Goal: Transaction & Acquisition: Purchase product/service

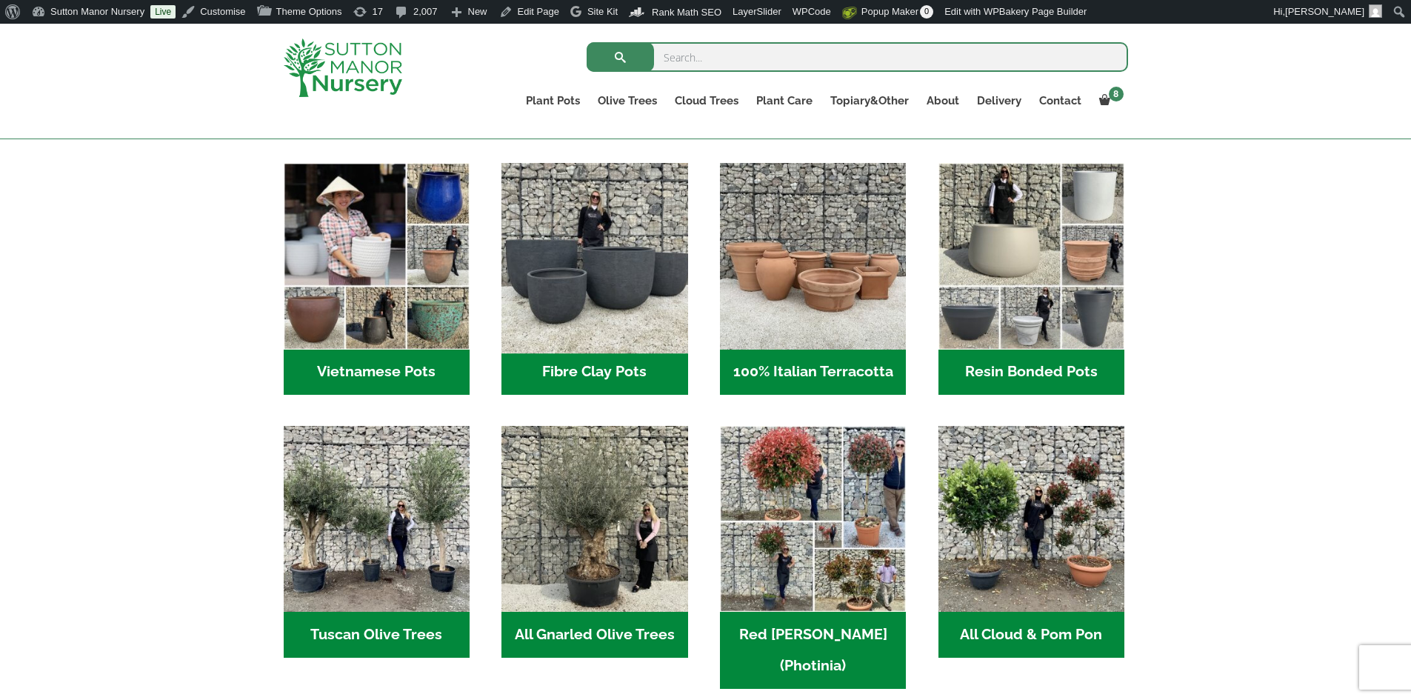
scroll to position [519, 0]
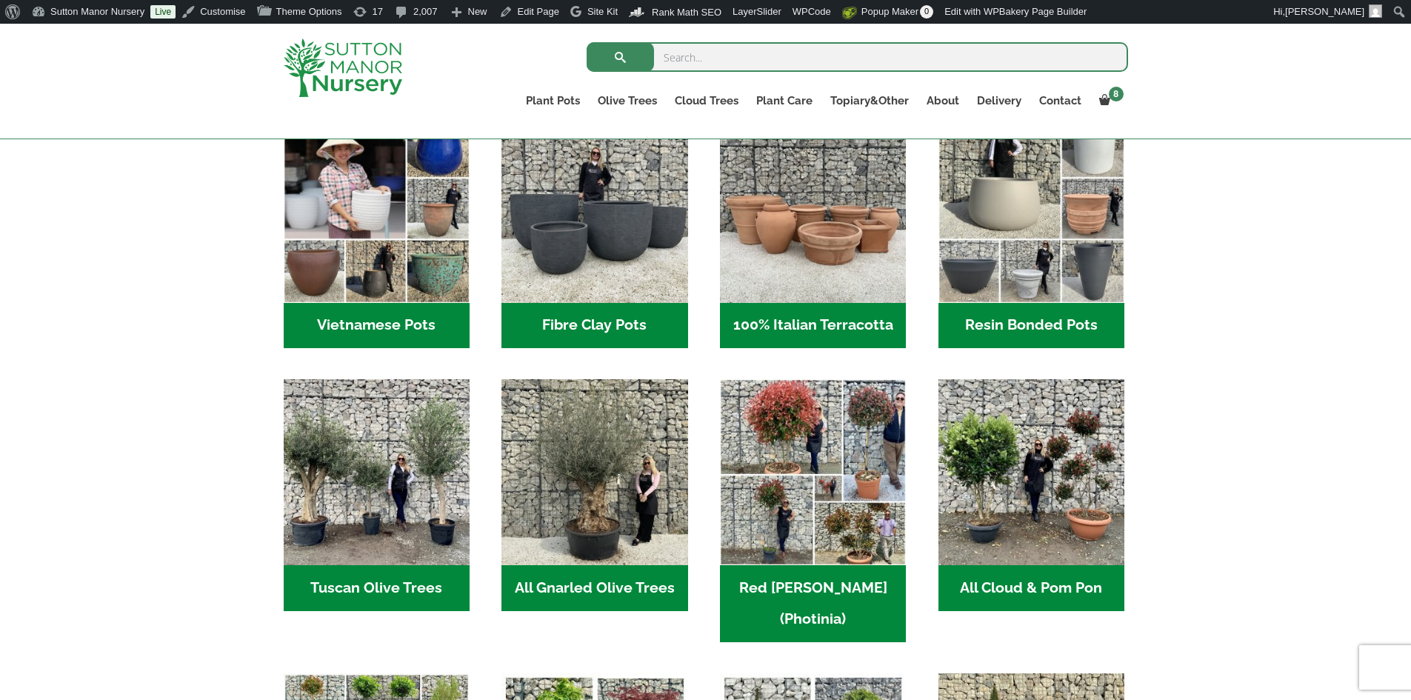
click at [441, 330] on h2 "Vietnamese Pots (55)" at bounding box center [377, 326] width 186 height 46
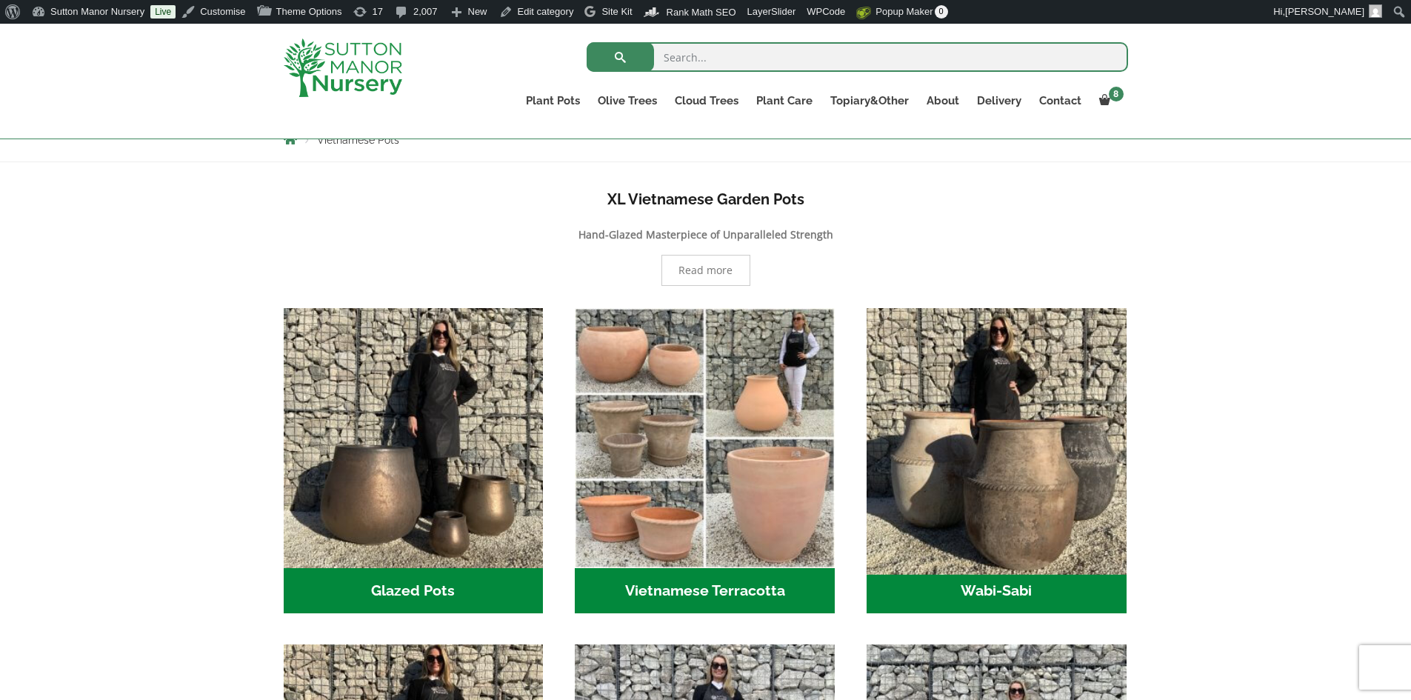
scroll to position [296, 0]
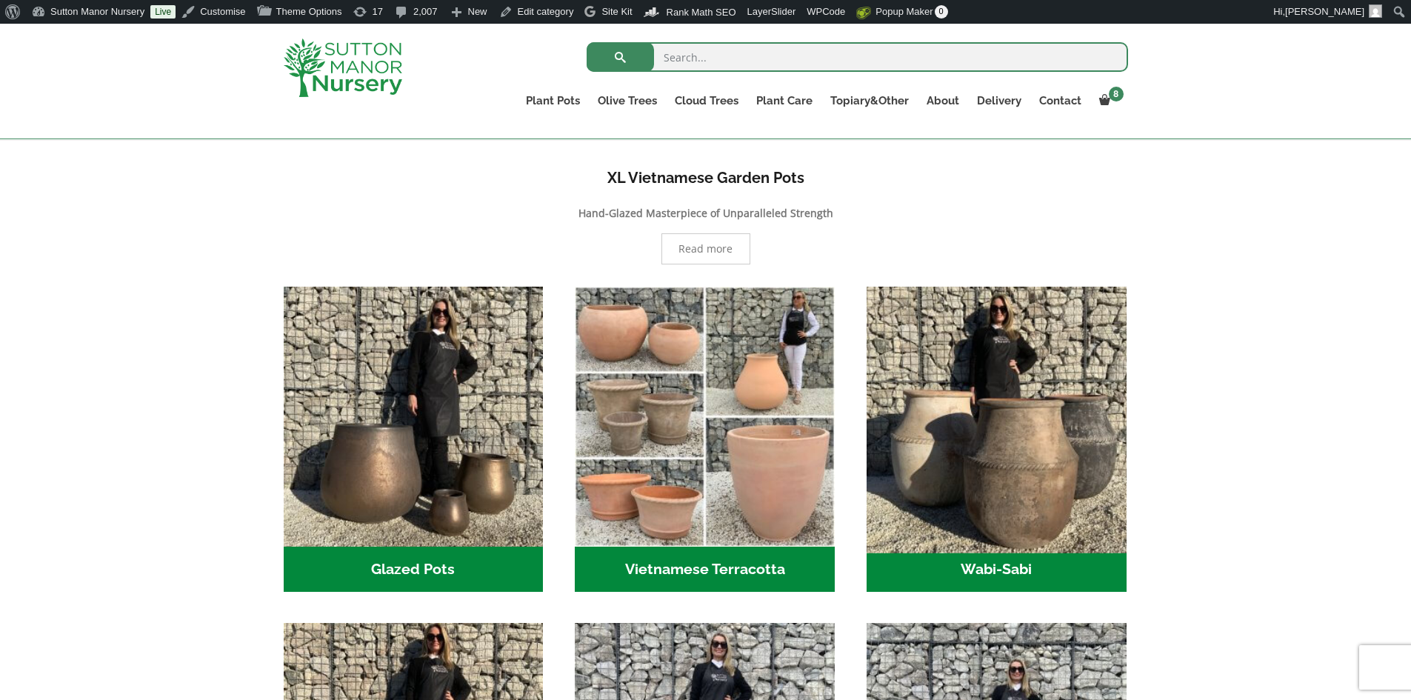
click at [1001, 493] on img "Visit product category Wabi-Sabi" at bounding box center [996, 416] width 273 height 273
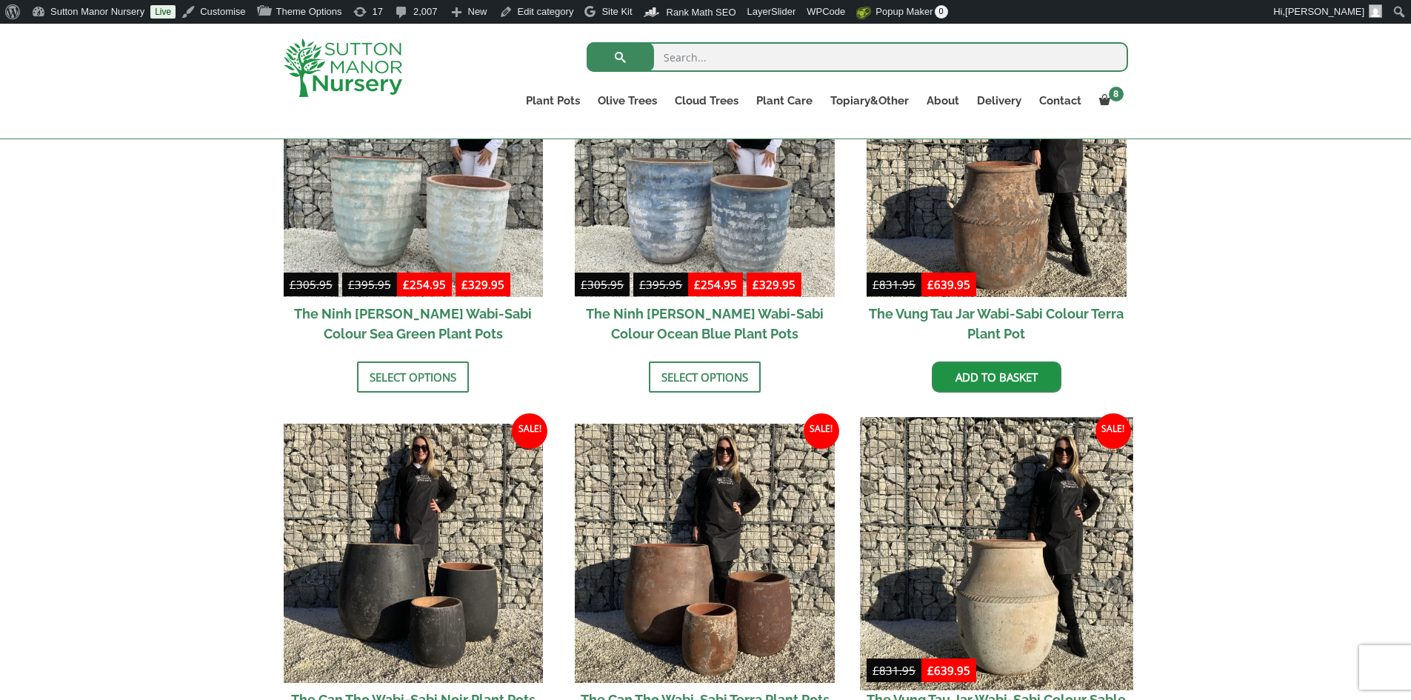
scroll to position [1111, 0]
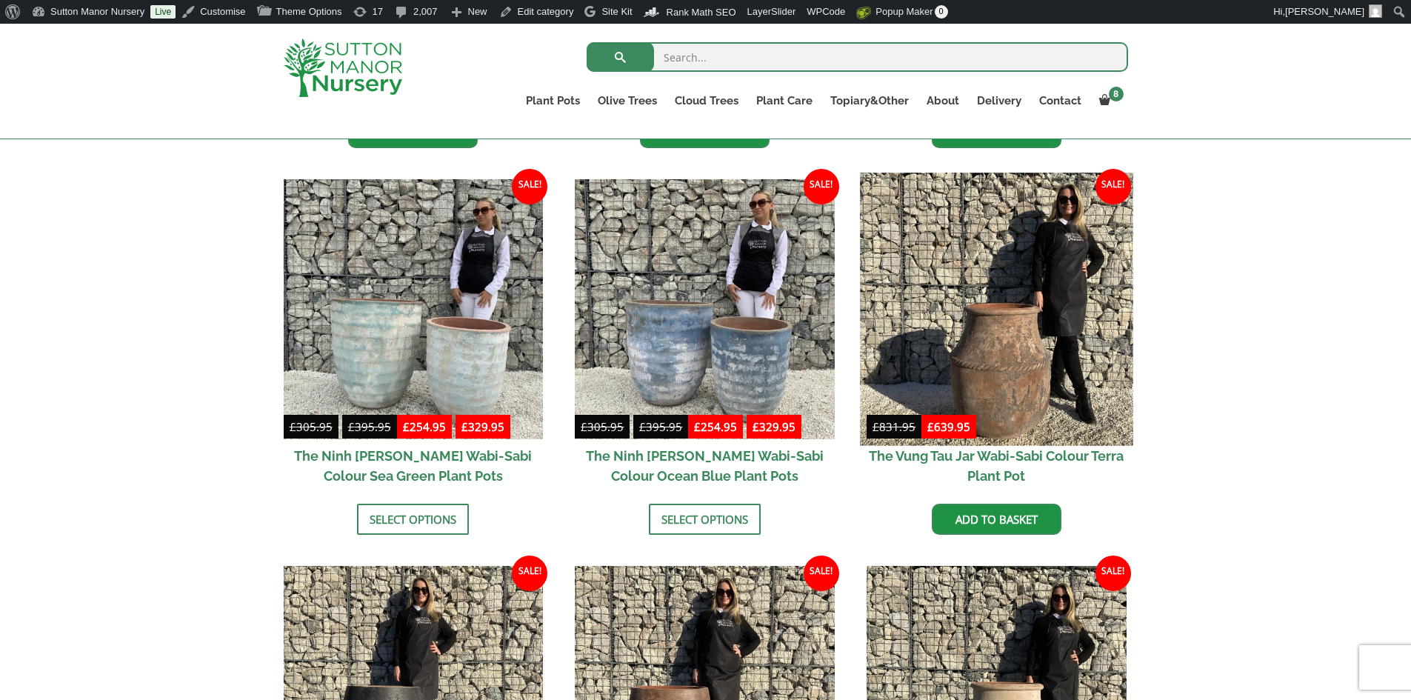
click at [1063, 313] on img at bounding box center [996, 309] width 273 height 273
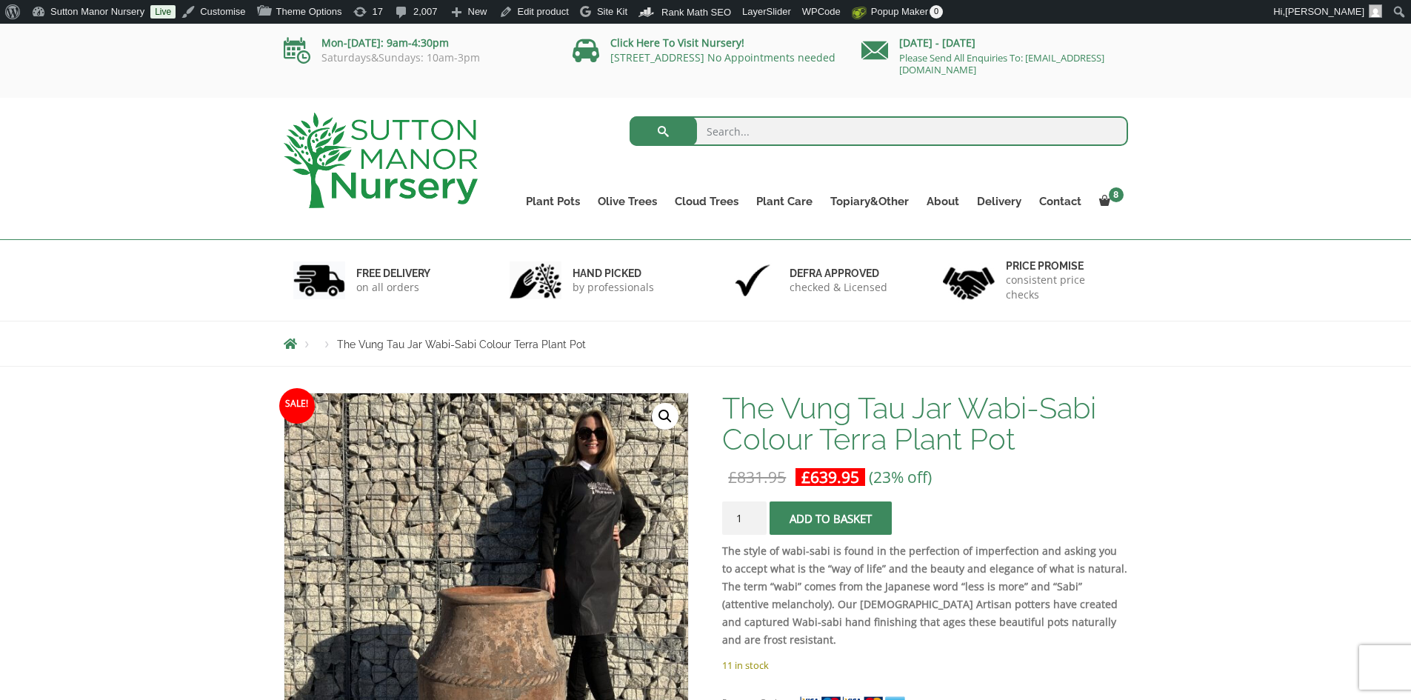
click at [396, 156] on img at bounding box center [381, 161] width 194 height 96
